Goal: Task Accomplishment & Management: Manage account settings

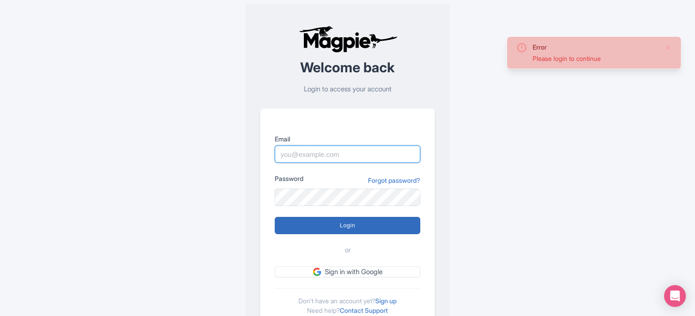
type input "[PERSON_NAME][EMAIL_ADDRESS][DOMAIN_NAME]"
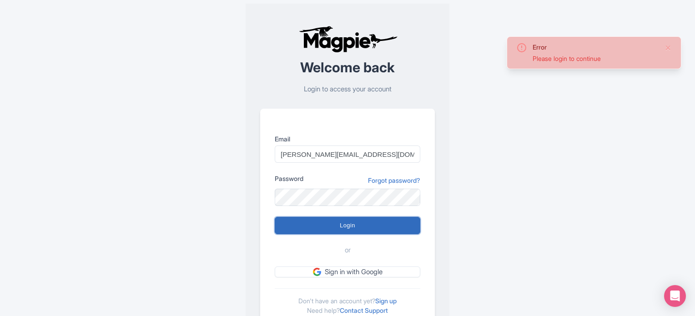
click at [360, 225] on input "Login" at bounding box center [347, 225] width 145 height 17
type input "Logging in..."
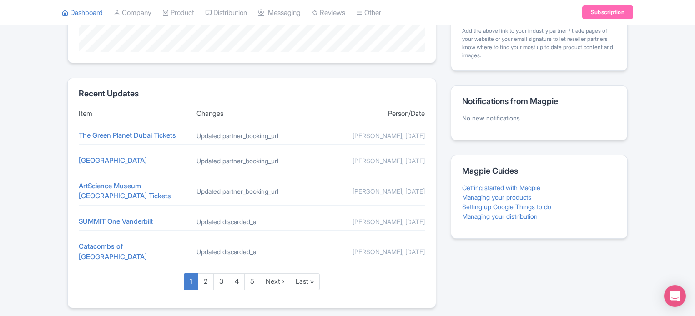
scroll to position [340, 0]
